Goal: Task Accomplishment & Management: Use online tool/utility

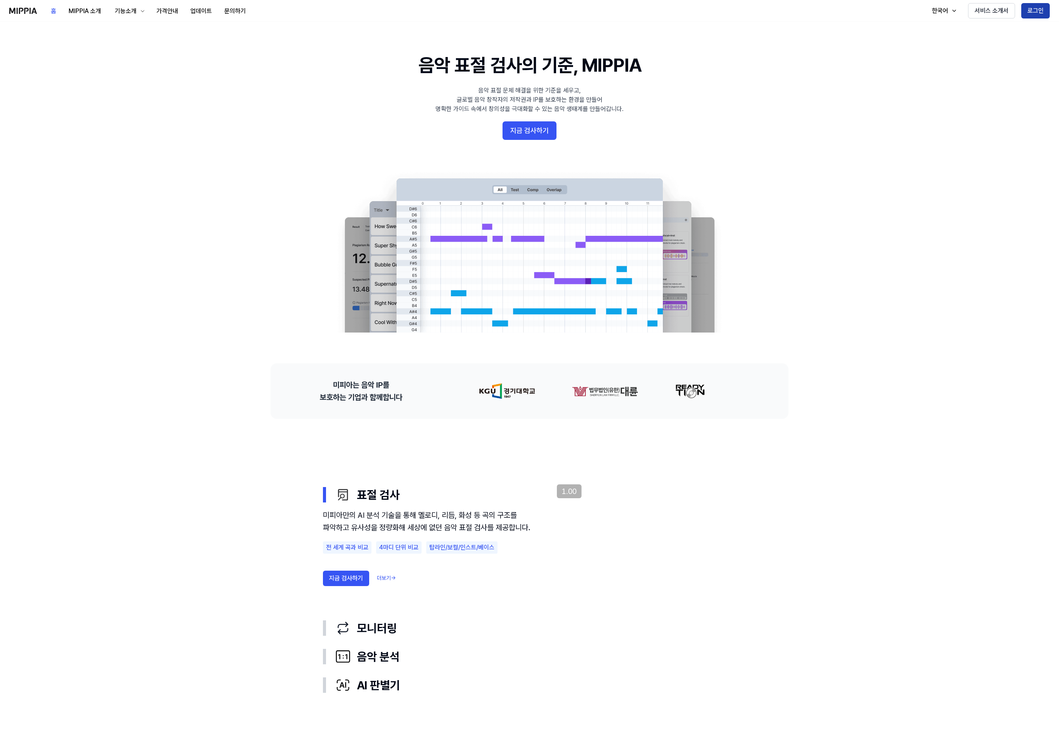
click at [1030, 12] on button "로그인" at bounding box center [1036, 10] width 29 height 15
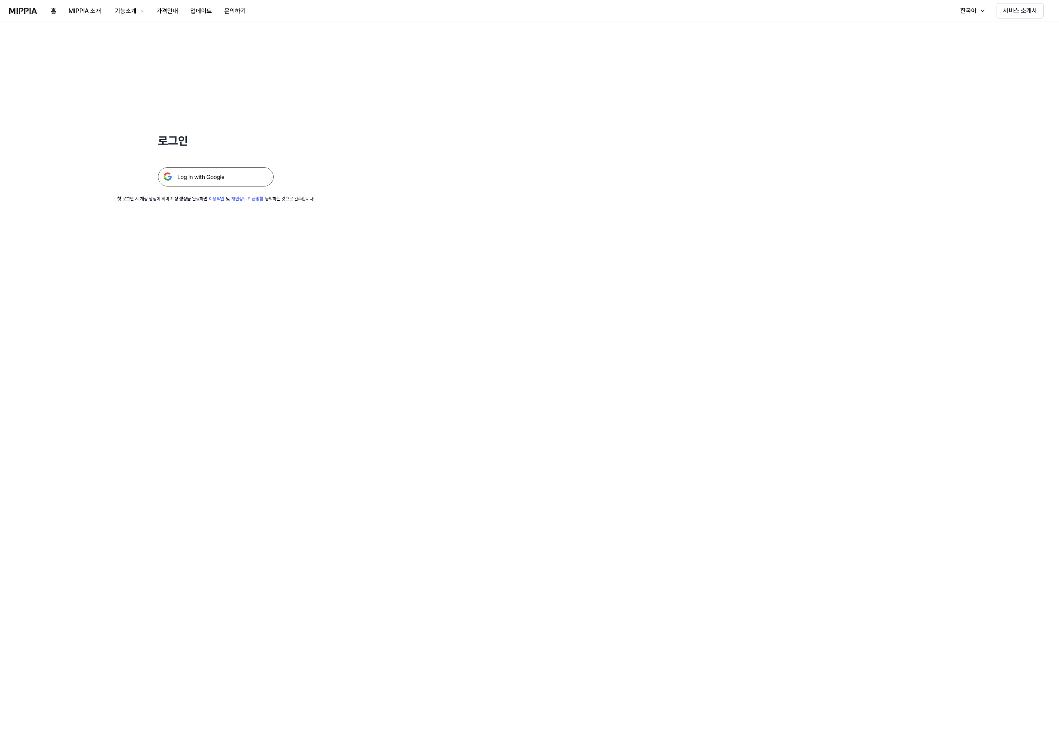
click at [240, 180] on img at bounding box center [216, 176] width 116 height 19
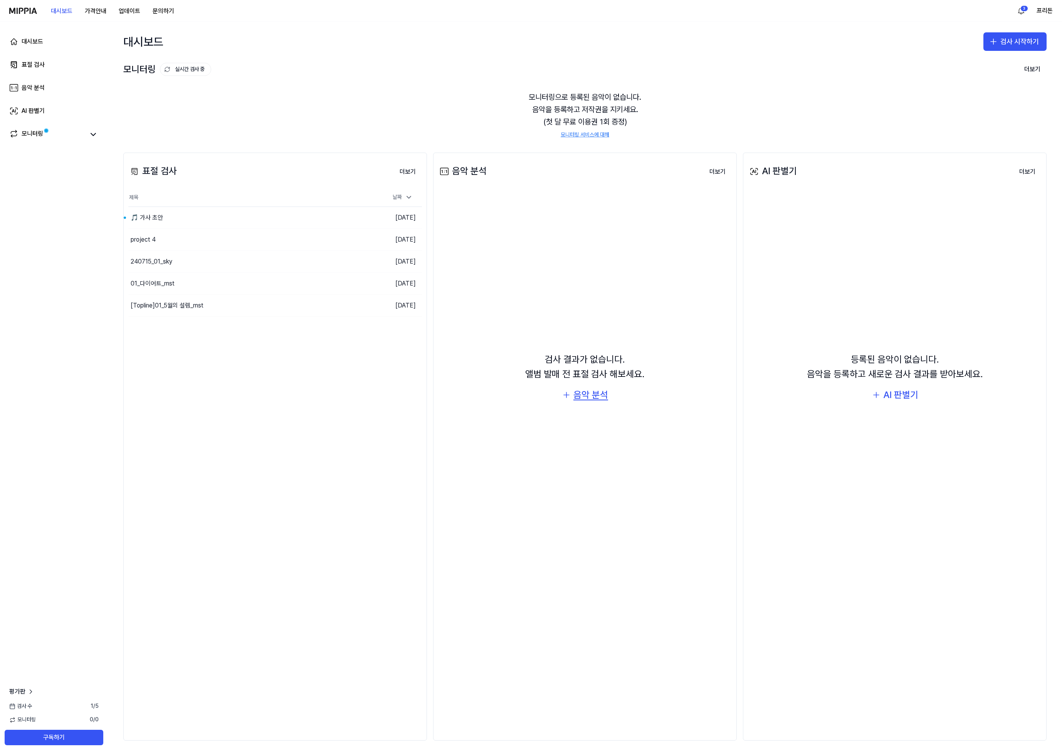
click at [593, 399] on div "음악 분석" at bounding box center [591, 395] width 35 height 15
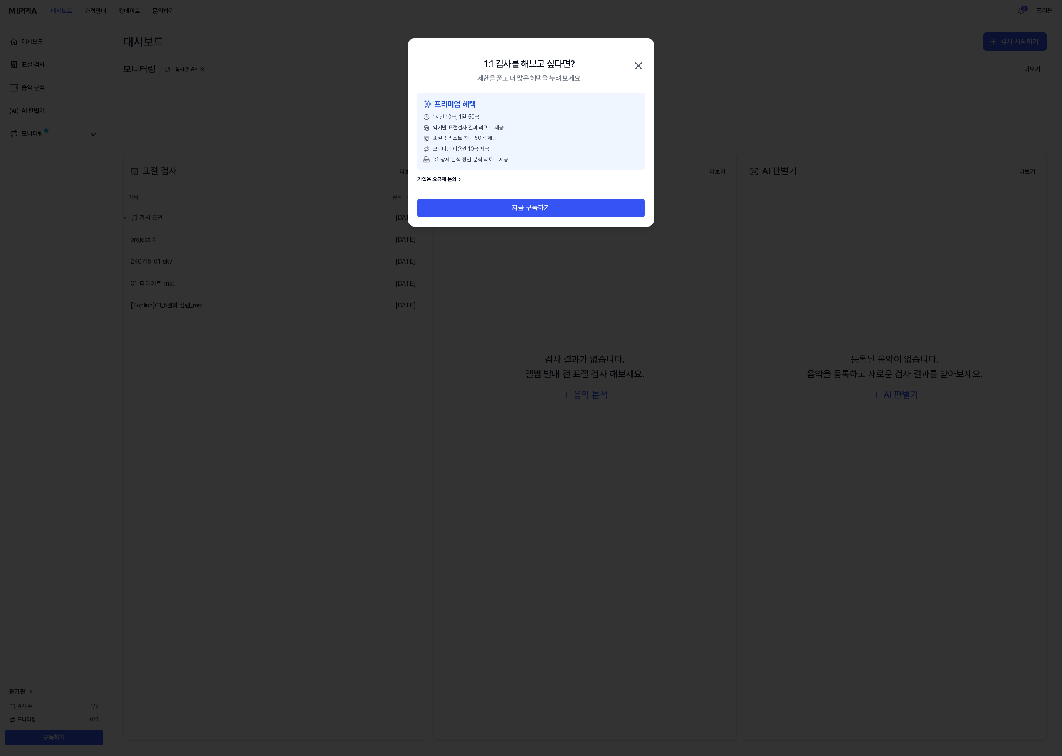
click at [640, 65] on icon "button" at bounding box center [639, 66] width 12 height 12
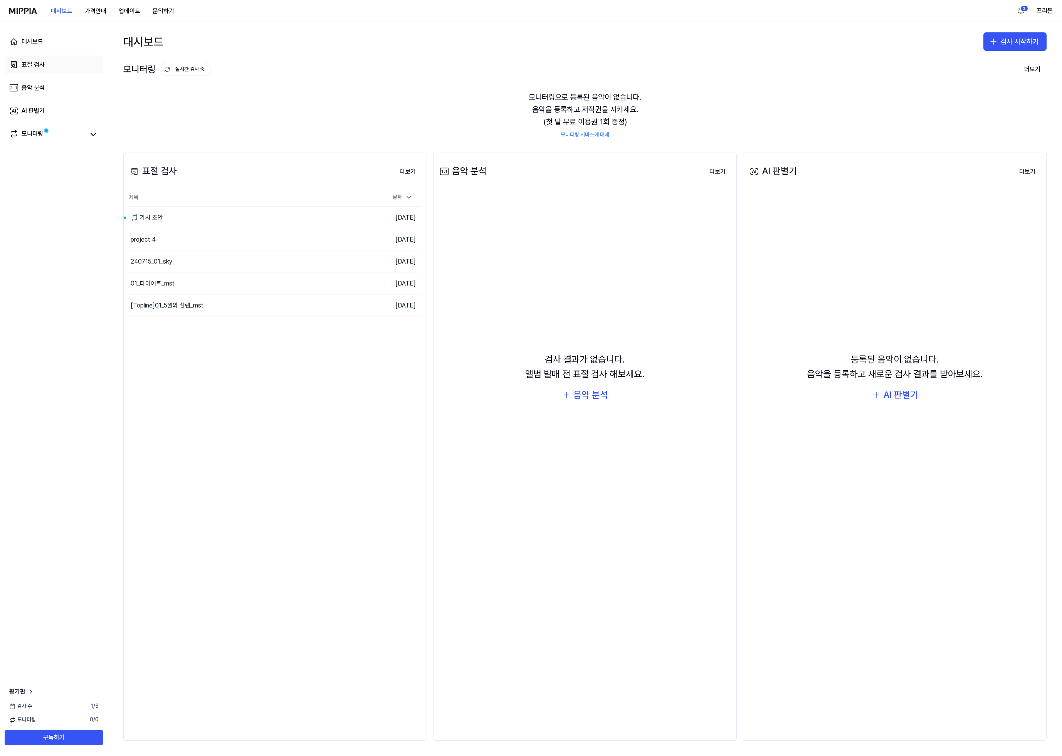
click at [36, 62] on div "표절 검사" at bounding box center [33, 64] width 23 height 9
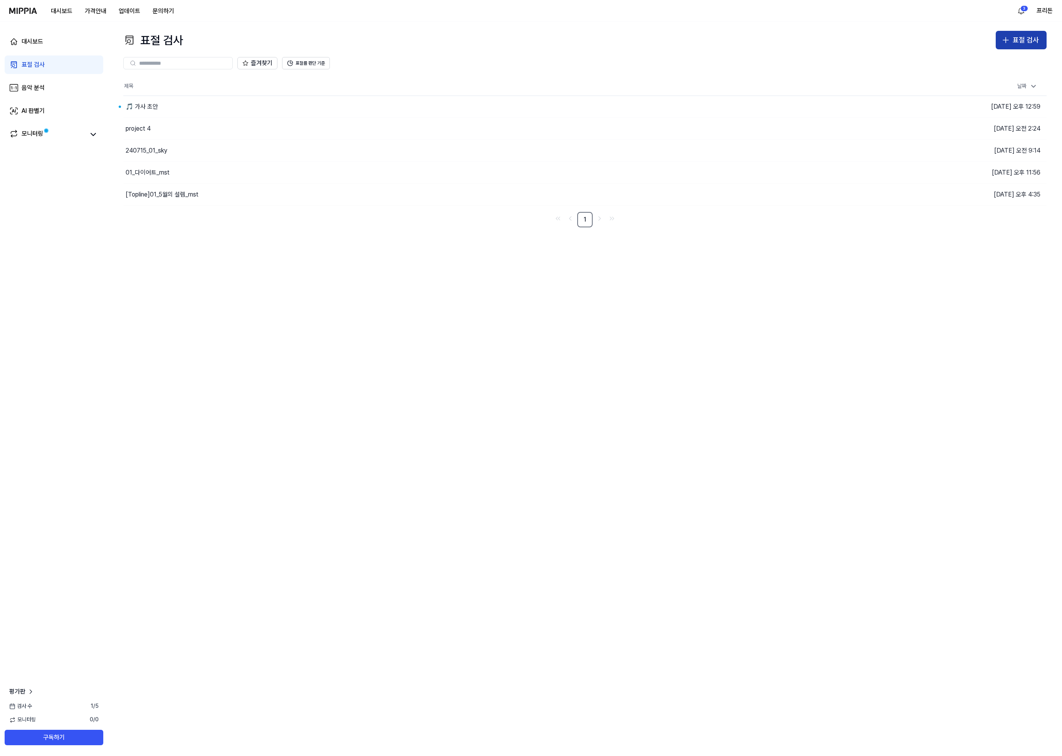
click at [1021, 34] on button "표절 검사" at bounding box center [1021, 40] width 51 height 19
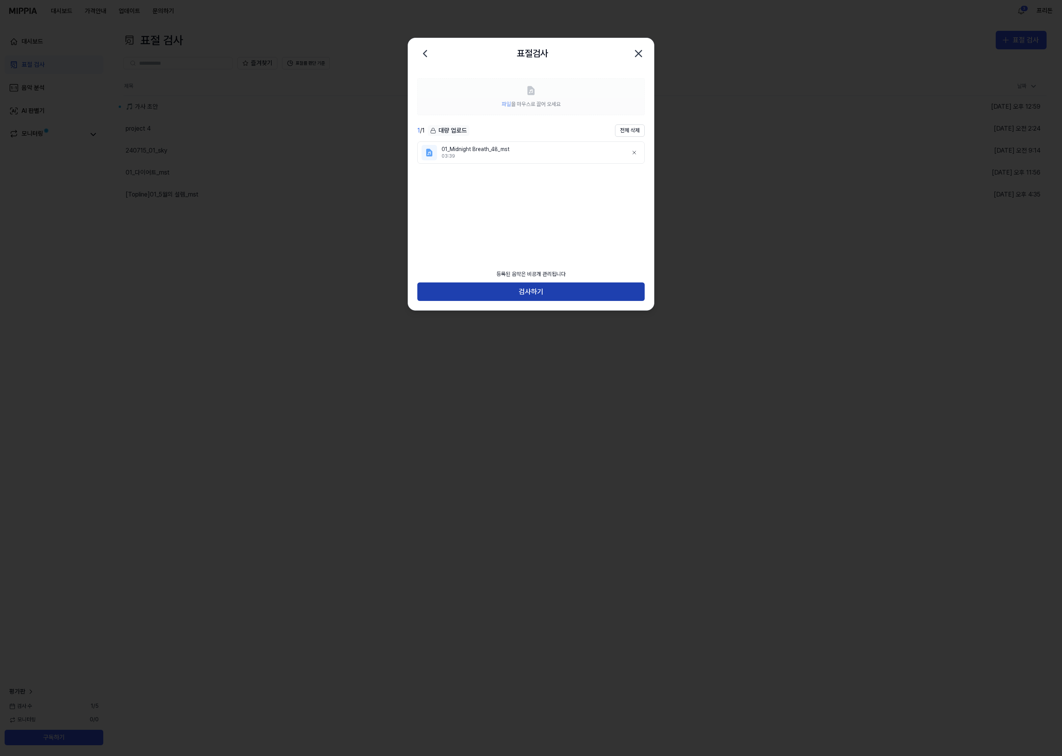
click at [542, 292] on button "검사하기" at bounding box center [531, 292] width 227 height 19
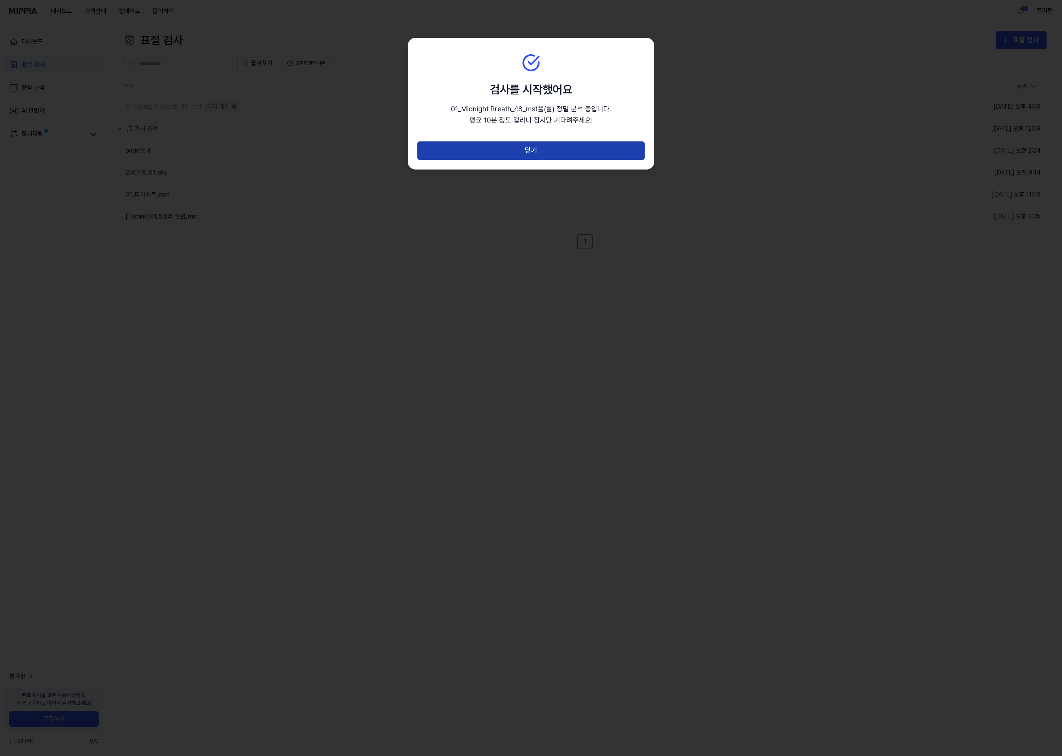
click at [534, 151] on button "닫기" at bounding box center [531, 150] width 227 height 19
